Goal: Task Accomplishment & Management: Manage account settings

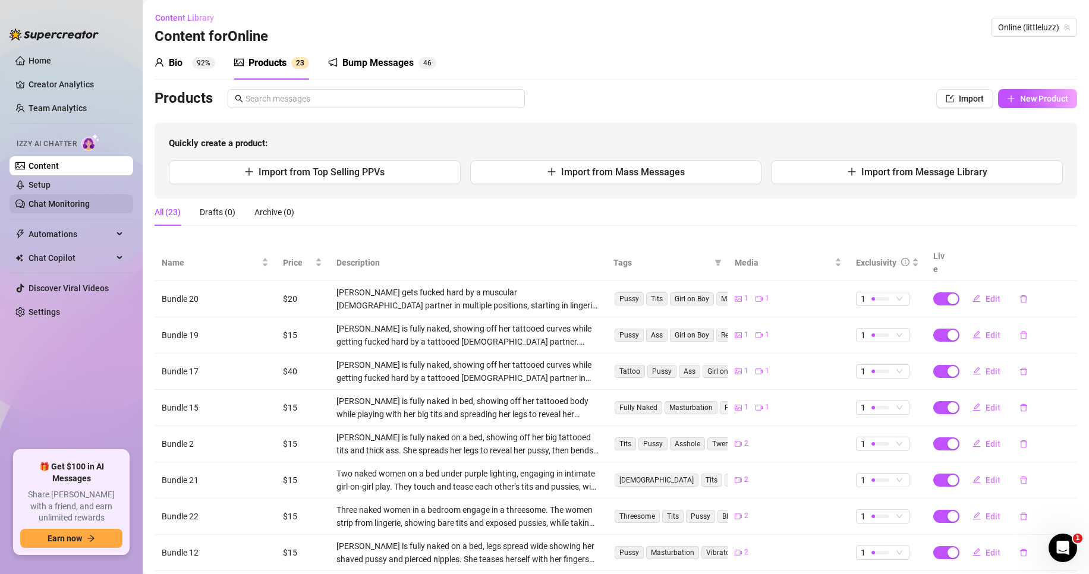
click at [64, 203] on link "Chat Monitoring" at bounding box center [59, 204] width 61 height 10
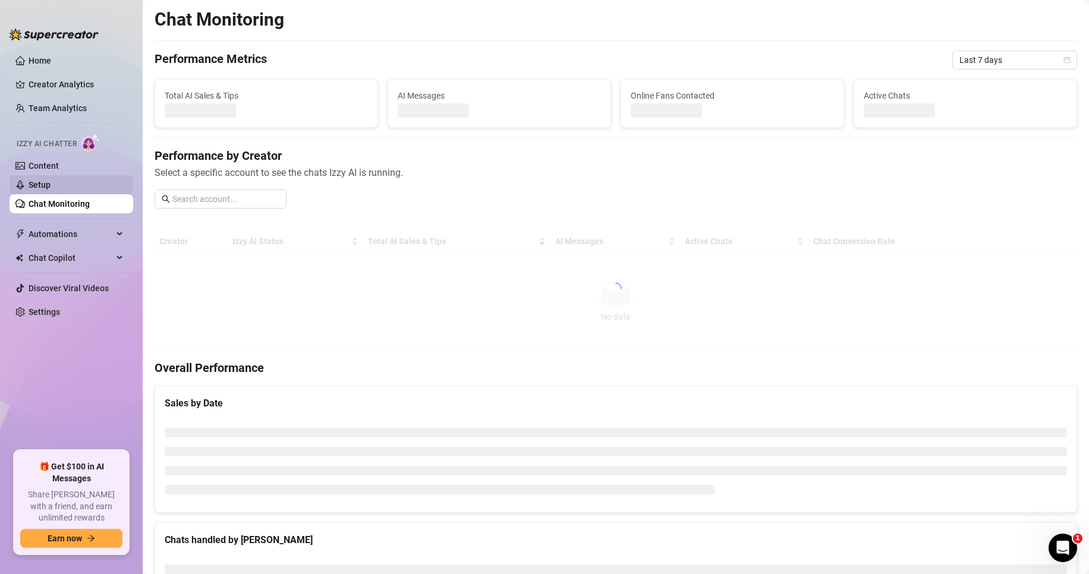
click at [51, 186] on link "Setup" at bounding box center [40, 185] width 22 height 10
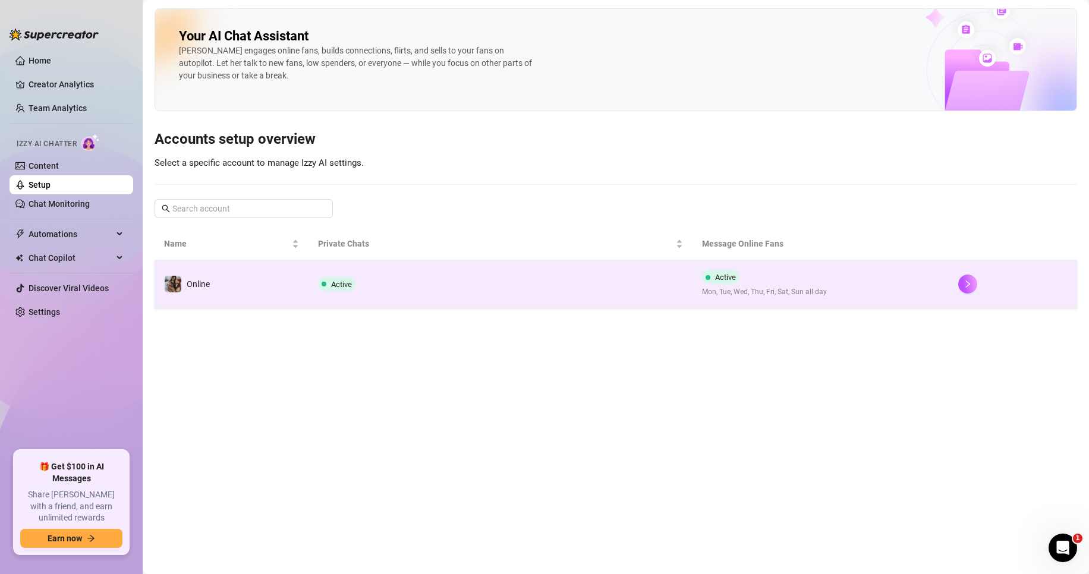
click at [813, 292] on span "Mon, Tue, Wed, Thu, Fri, Sat, Sun all day" at bounding box center [764, 292] width 125 height 11
